Goal: Use online tool/utility: Utilize a website feature to perform a specific function

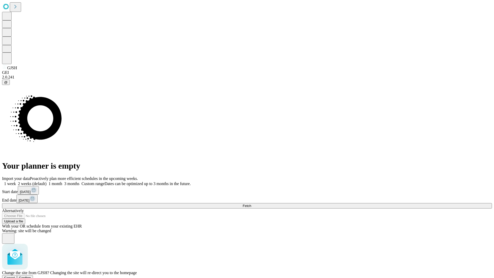
click at [31, 276] on span "Confirm" at bounding box center [25, 278] width 12 height 4
click at [62, 181] on label "1 month" at bounding box center [55, 183] width 16 height 4
click at [251, 204] on span "Fetch" at bounding box center [247, 206] width 8 height 4
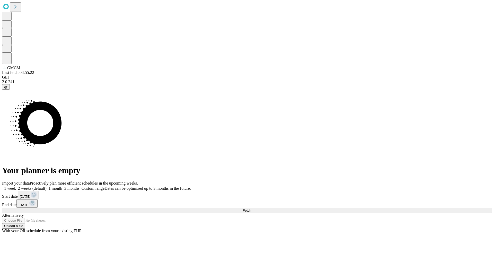
click at [62, 186] on label "1 month" at bounding box center [55, 188] width 16 height 4
click at [251, 208] on span "Fetch" at bounding box center [247, 210] width 8 height 4
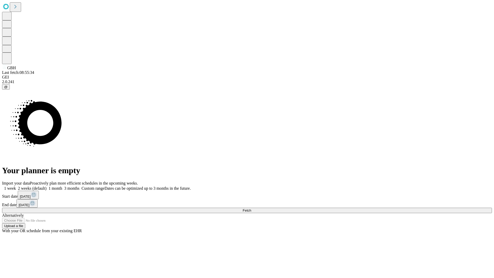
click at [251, 208] on span "Fetch" at bounding box center [247, 210] width 8 height 4
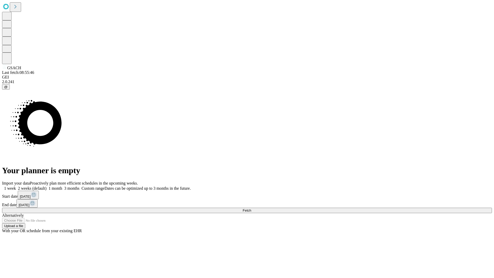
click at [62, 186] on label "1 month" at bounding box center [55, 188] width 16 height 4
click at [251, 208] on span "Fetch" at bounding box center [247, 210] width 8 height 4
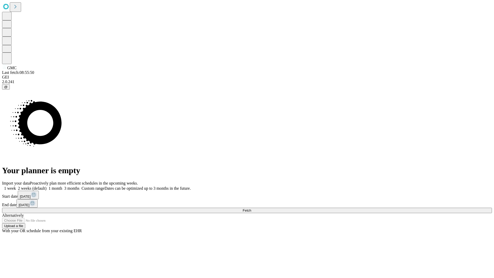
click at [62, 186] on label "1 month" at bounding box center [55, 188] width 16 height 4
click at [251, 208] on span "Fetch" at bounding box center [247, 210] width 8 height 4
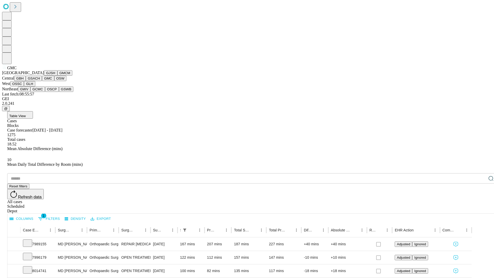
click at [54, 81] on button "OSW" at bounding box center [60, 78] width 12 height 5
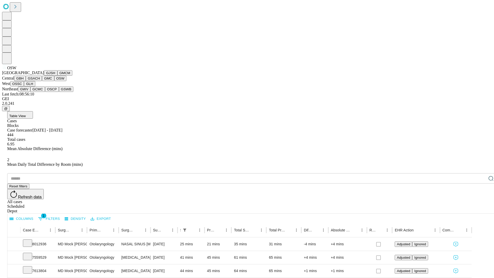
click at [24, 86] on button "OSSC" at bounding box center [17, 83] width 14 height 5
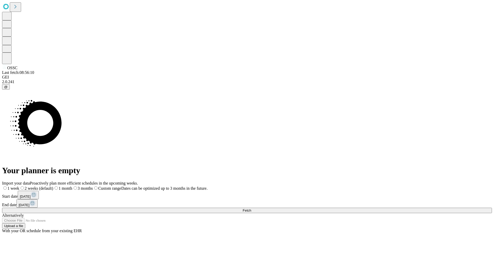
click at [72, 186] on label "1 month" at bounding box center [62, 188] width 19 height 4
click at [251, 208] on span "Fetch" at bounding box center [247, 210] width 8 height 4
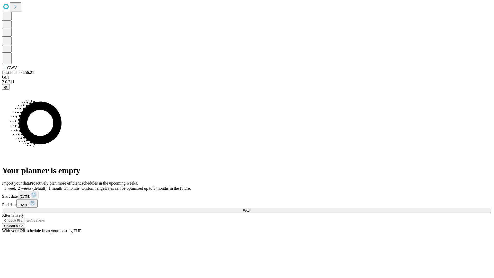
click at [62, 186] on label "1 month" at bounding box center [55, 188] width 16 height 4
click at [251, 208] on span "Fetch" at bounding box center [247, 210] width 8 height 4
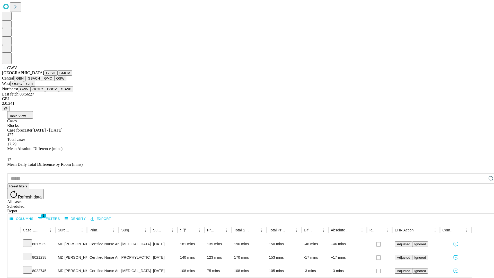
click at [40, 92] on button "GCMC" at bounding box center [37, 88] width 15 height 5
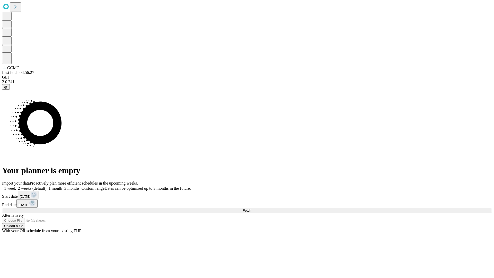
click at [62, 186] on label "1 month" at bounding box center [55, 188] width 16 height 4
click at [251, 208] on span "Fetch" at bounding box center [247, 210] width 8 height 4
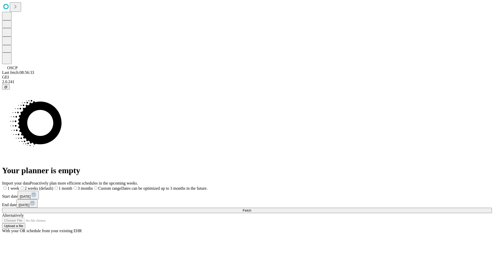
click at [72, 186] on label "1 month" at bounding box center [62, 188] width 19 height 4
click at [251, 208] on span "Fetch" at bounding box center [247, 210] width 8 height 4
